Goal: Use online tool/utility: Utilize a website feature to perform a specific function

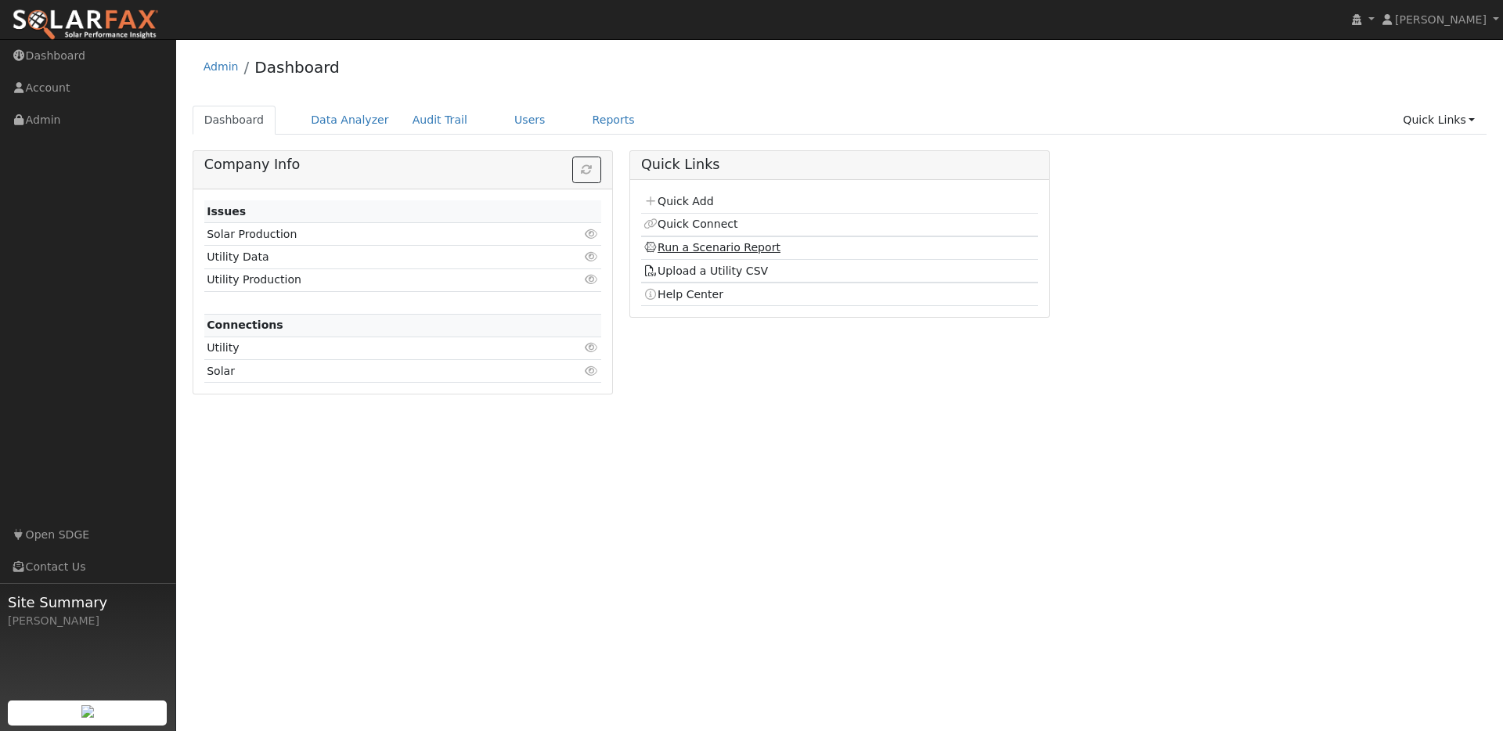
click at [682, 243] on link "Run a Scenario Report" at bounding box center [711, 247] width 137 height 13
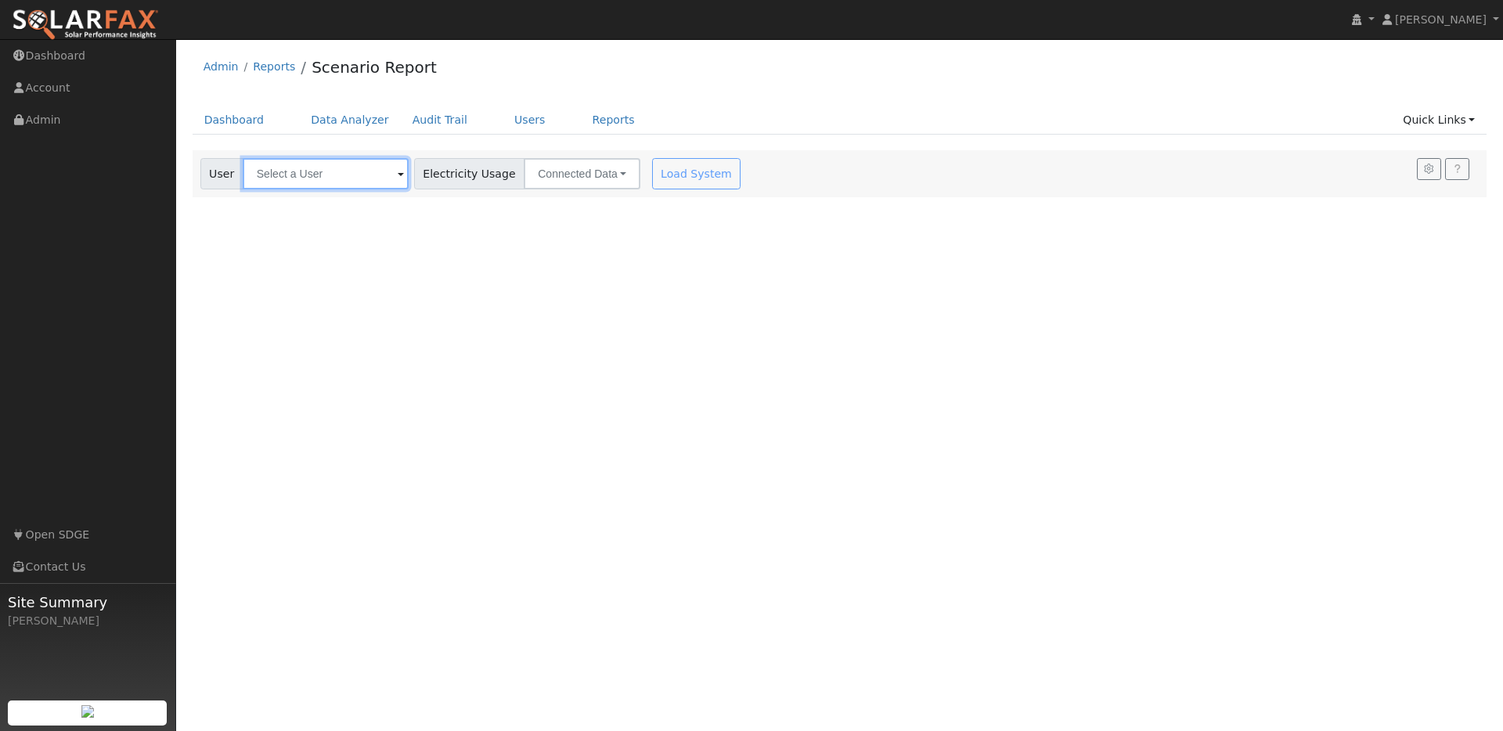
click at [328, 186] on input "text" at bounding box center [326, 173] width 166 height 31
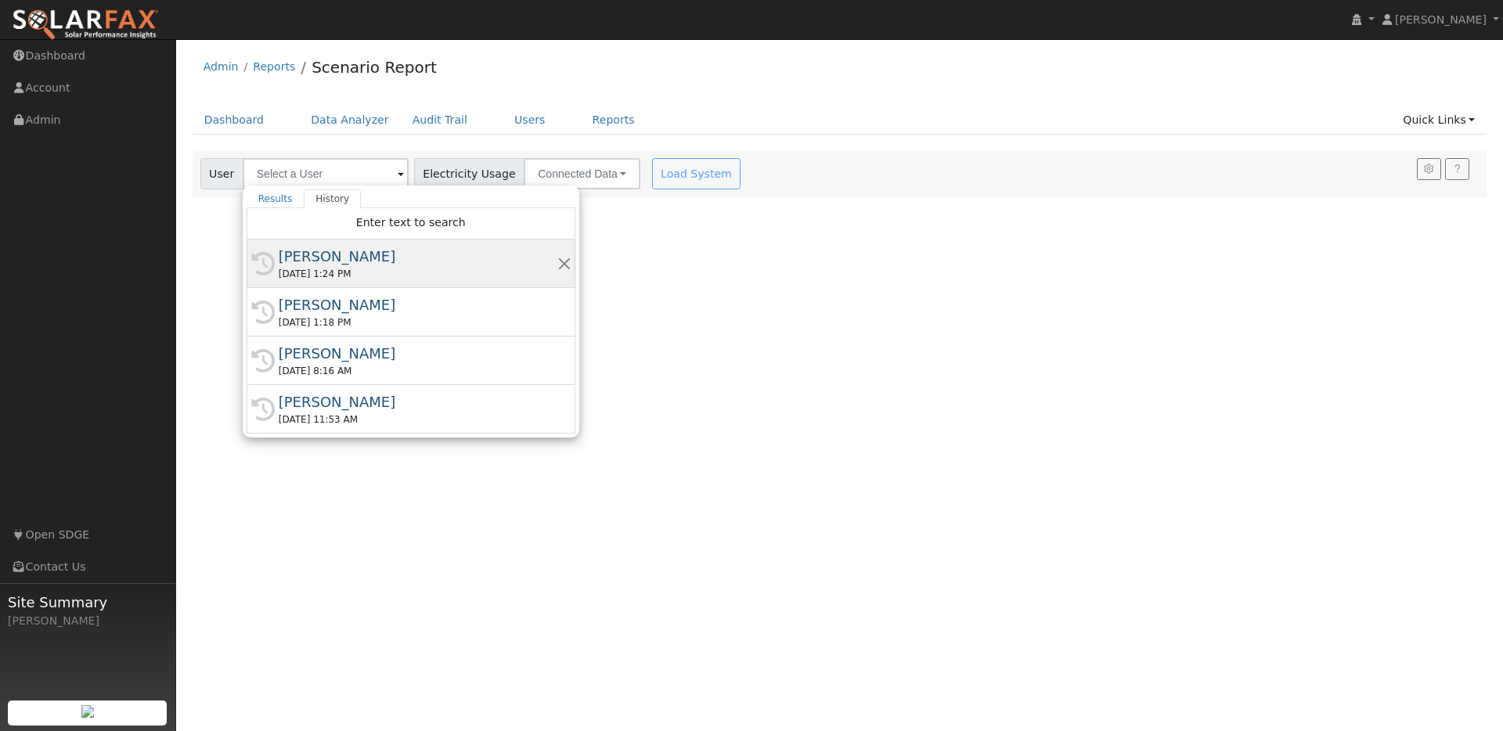
click at [317, 261] on div "Felix Yam" at bounding box center [418, 256] width 279 height 21
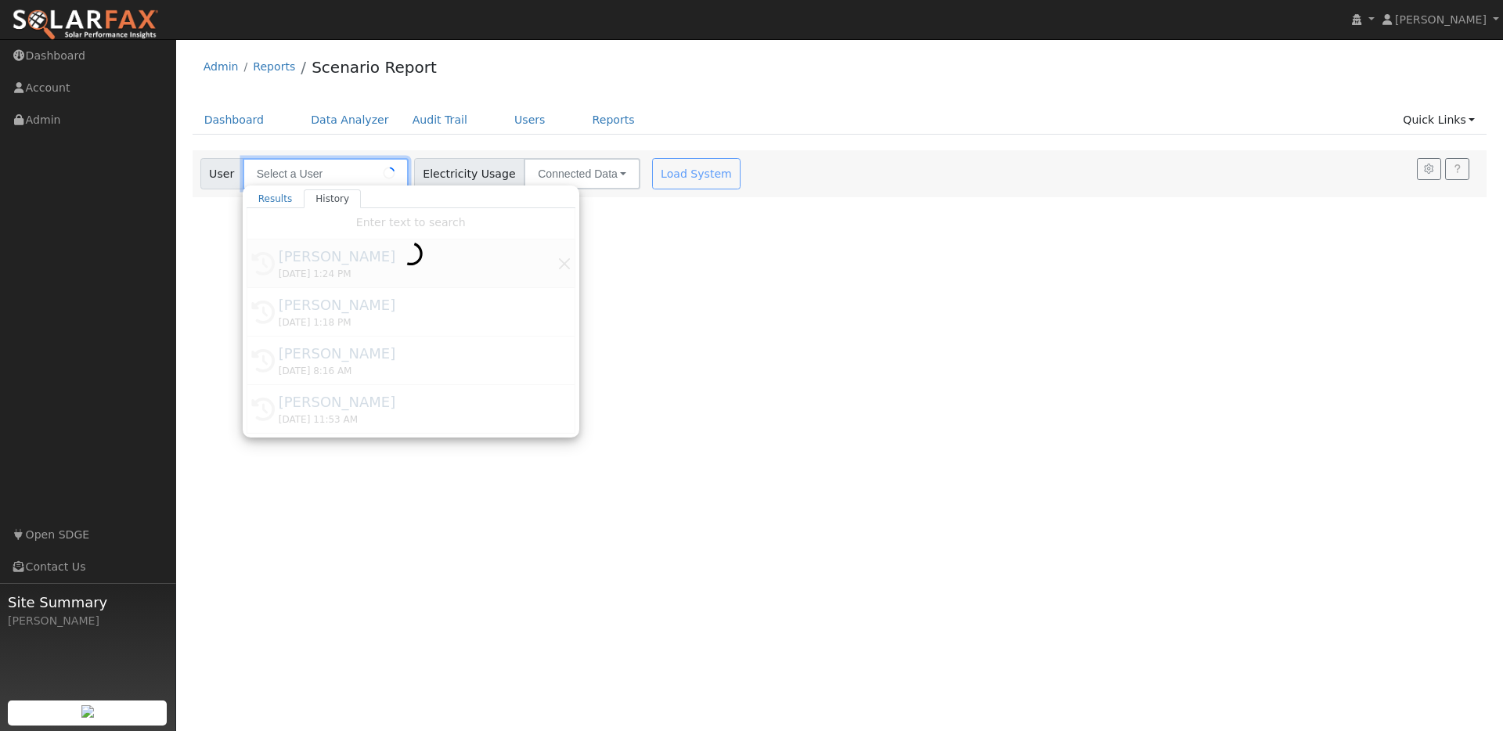
type input "Felix Yam"
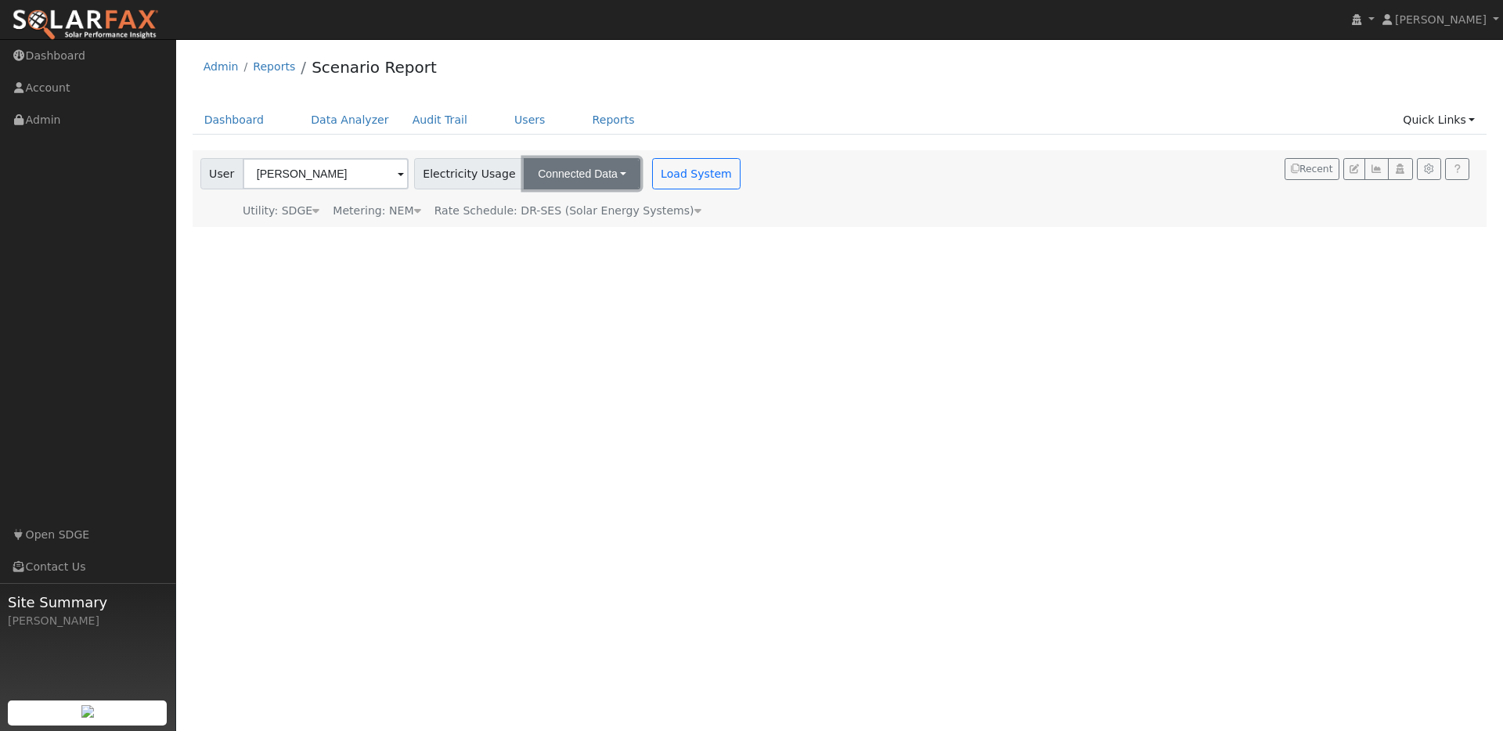
click at [570, 177] on button "Connected Data" at bounding box center [582, 173] width 117 height 31
click at [565, 258] on link "CSV Data" at bounding box center [583, 253] width 111 height 22
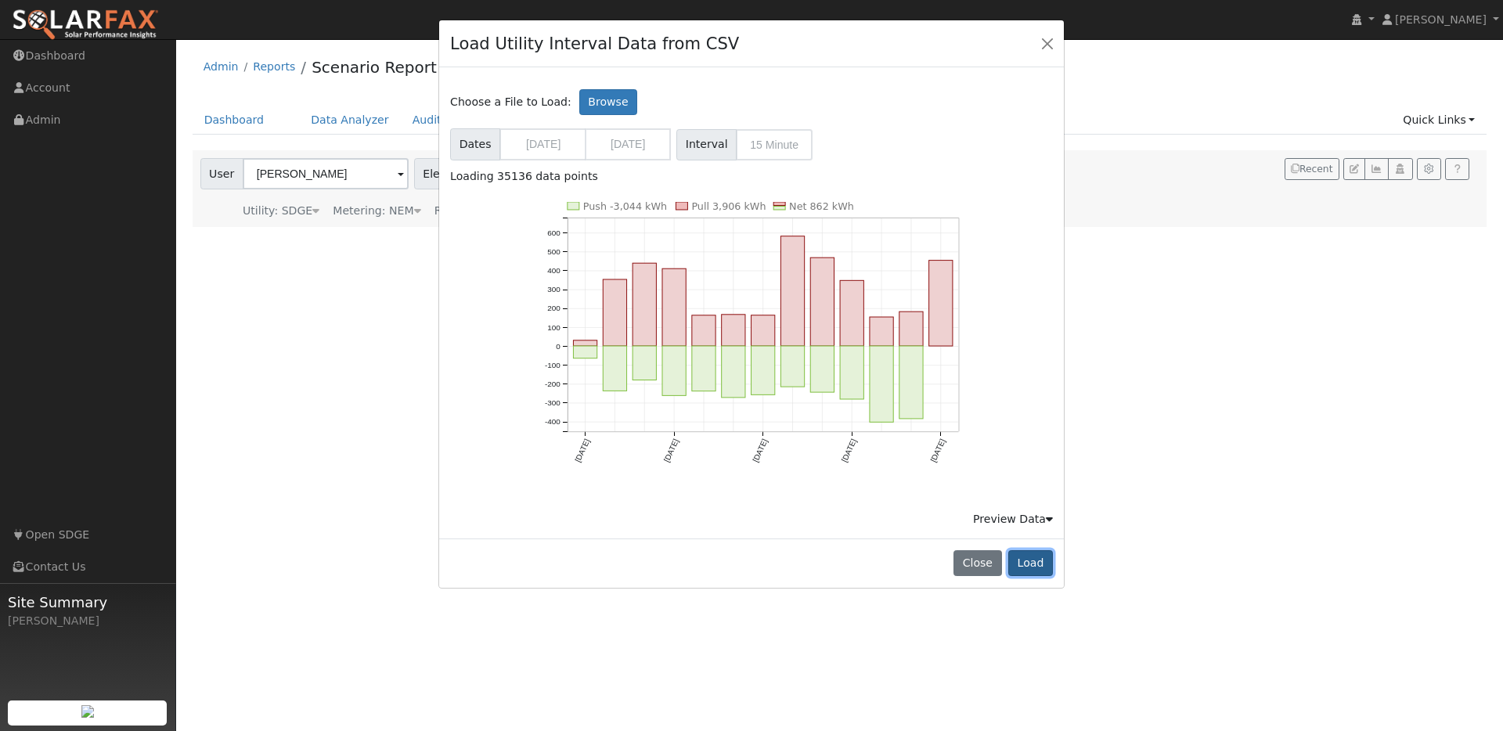
click at [1031, 563] on button "Load" at bounding box center [1030, 563] width 45 height 27
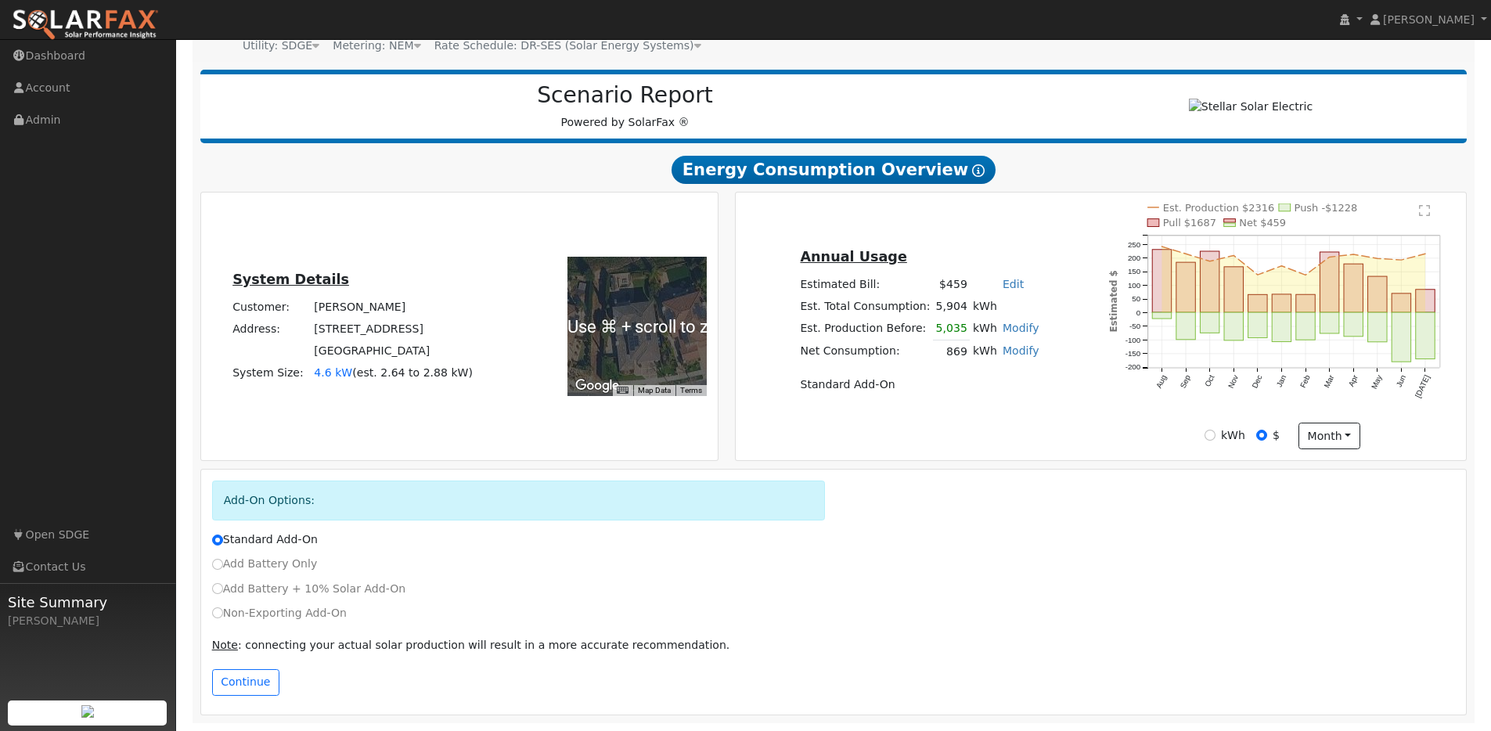
scroll to position [171, 0]
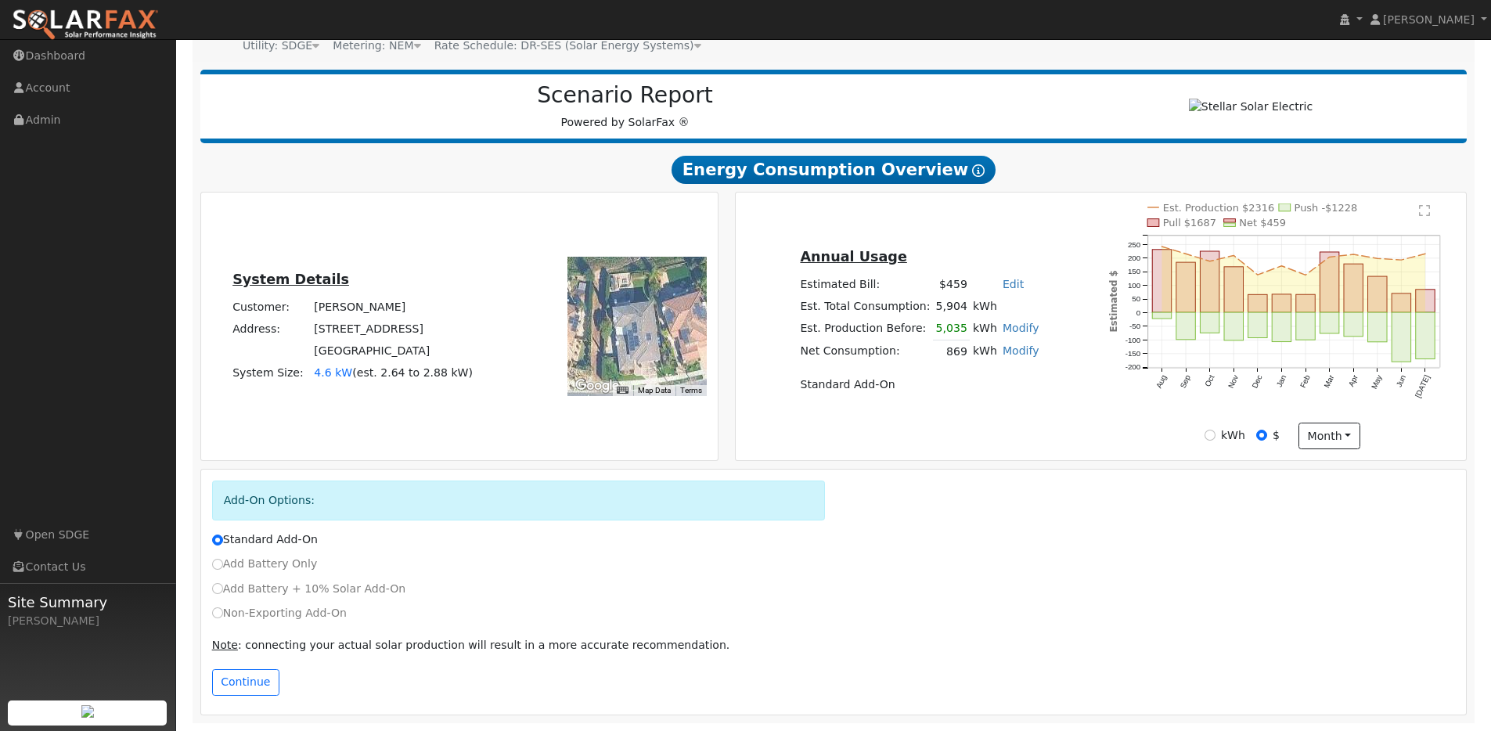
click at [324, 374] on span "4.6 kW" at bounding box center [333, 372] width 38 height 13
